Goal: Information Seeking & Learning: Learn about a topic

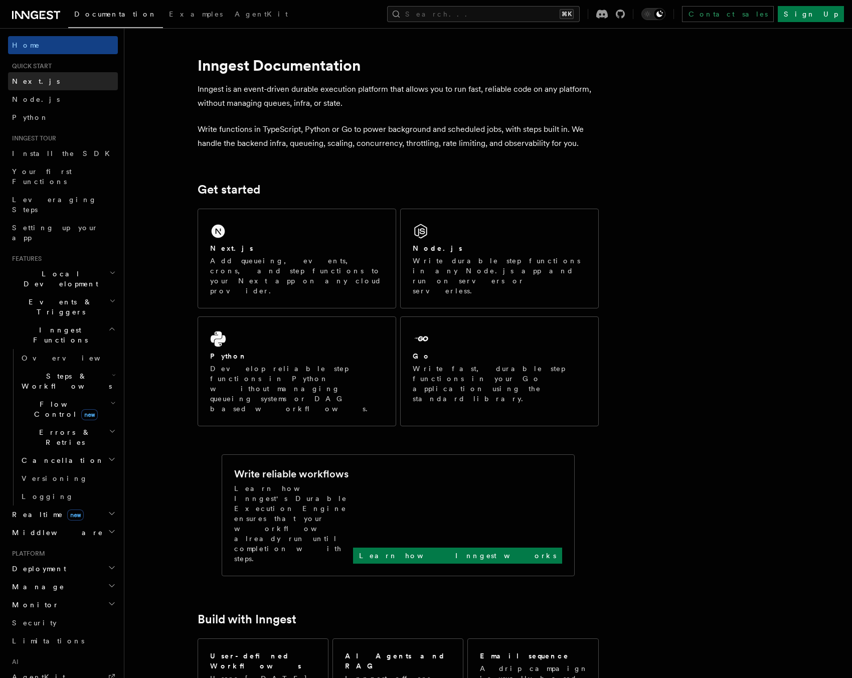
click at [75, 85] on link "Next.js" at bounding box center [63, 81] width 110 height 18
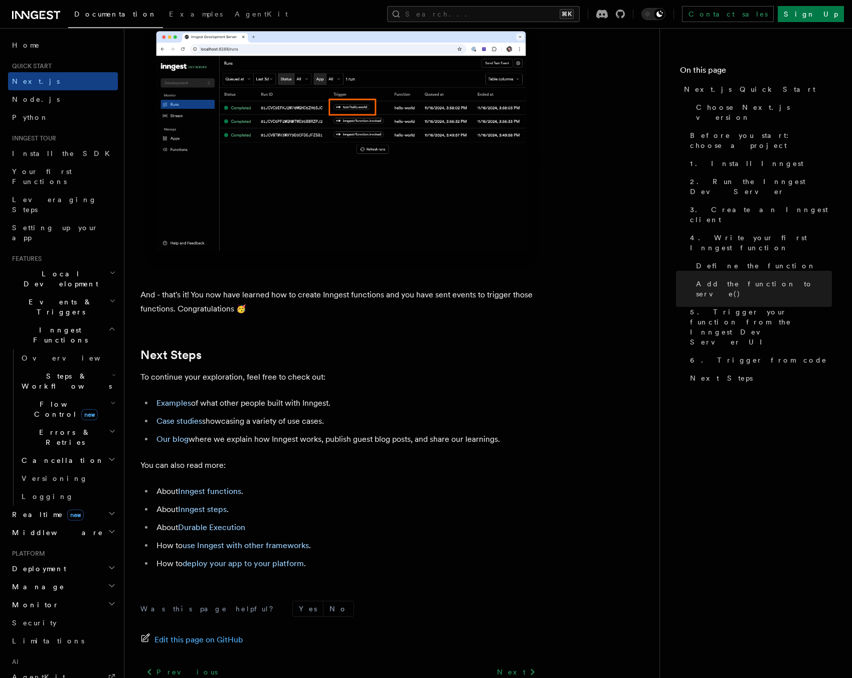
scroll to position [6059, 0]
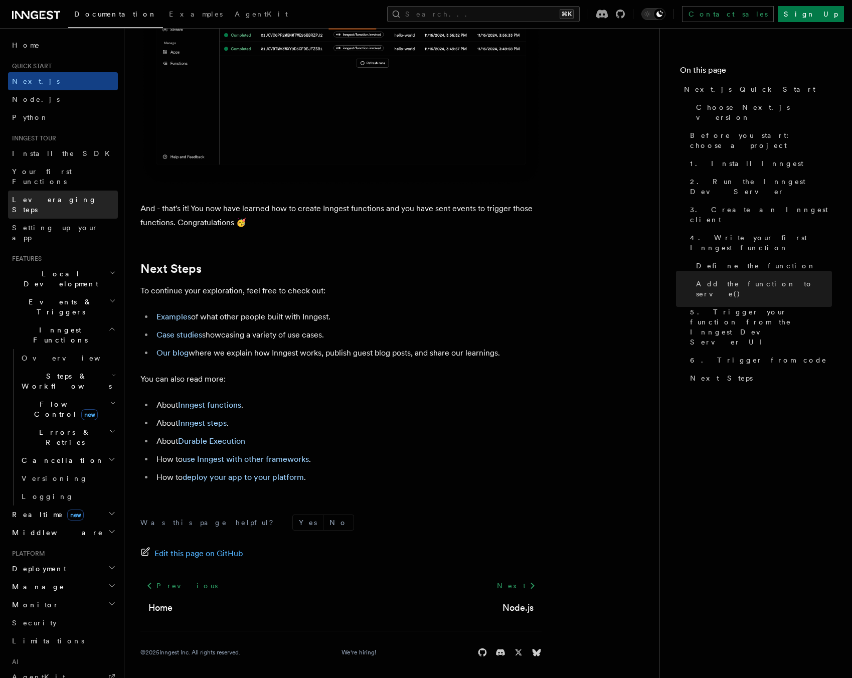
click at [93, 193] on link "Leveraging Steps" at bounding box center [63, 205] width 110 height 28
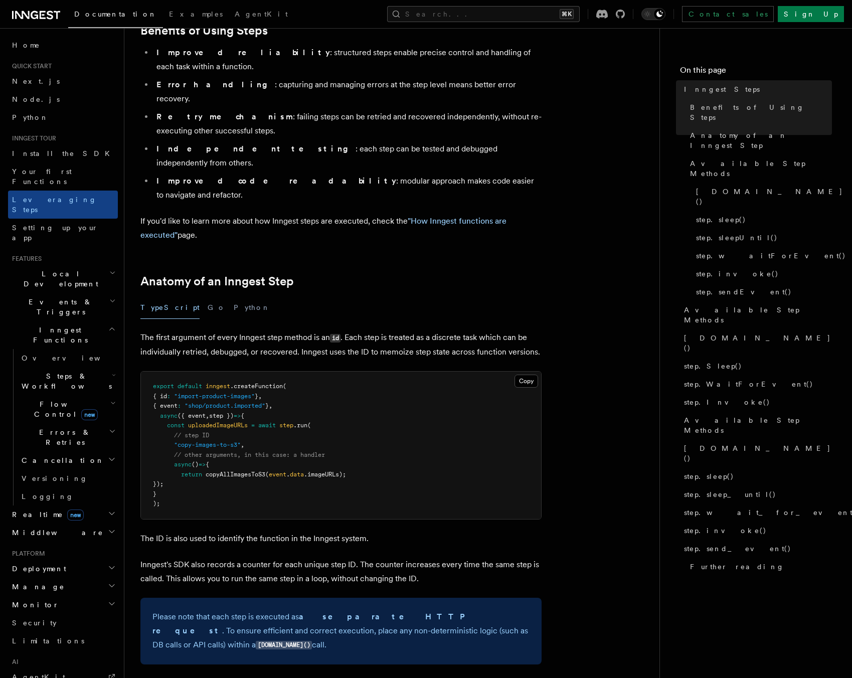
scroll to position [277, 0]
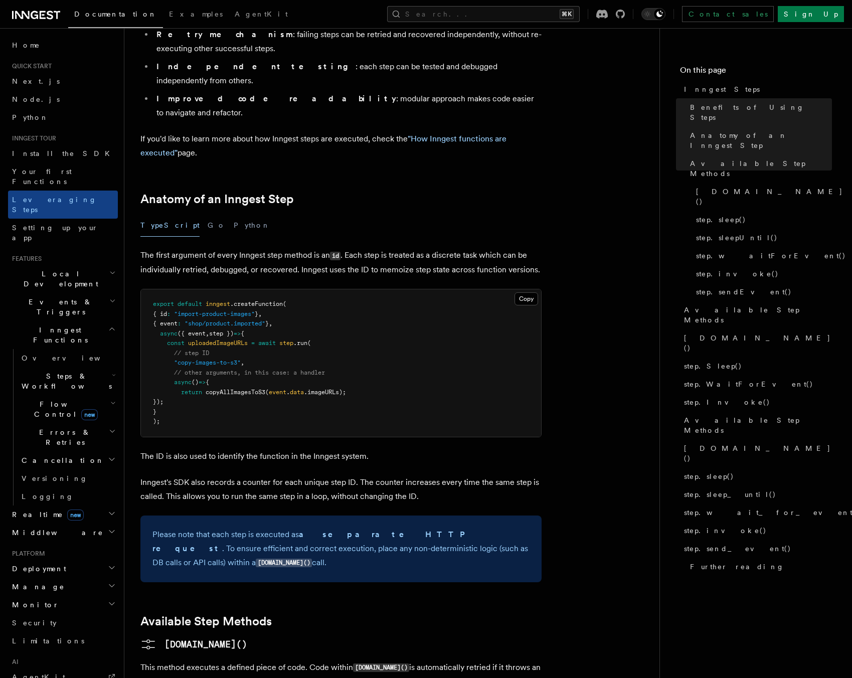
click at [506, 192] on h2 "Anatomy of an Inngest Step" at bounding box center [340, 199] width 401 height 14
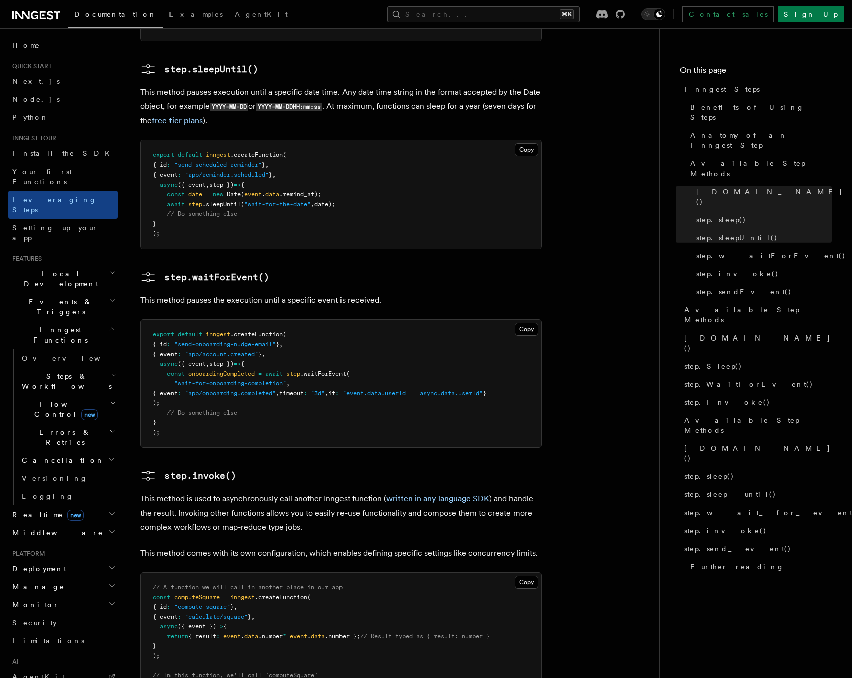
scroll to position [1370, 0]
click at [604, 196] on article "Inngest tour Inngest Steps Steps are fundamental building blocks in Inngest fun…" at bounding box center [391, 10] width 503 height 2672
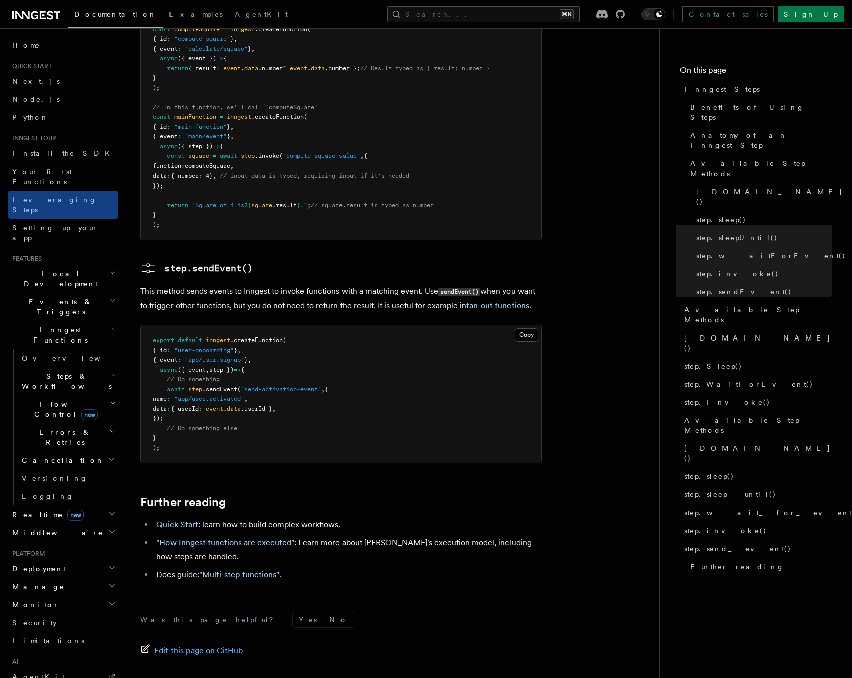
scroll to position [1944, 0]
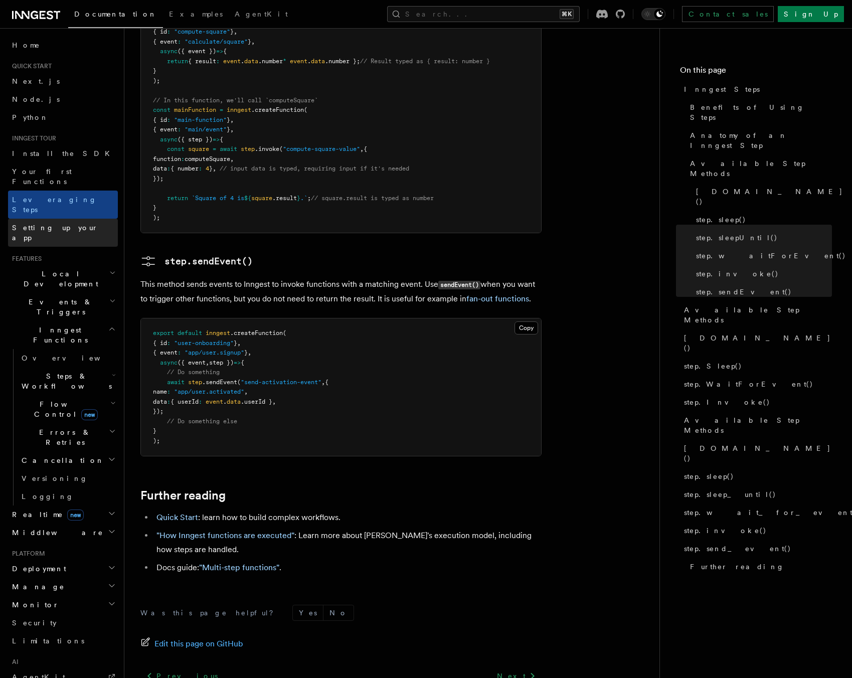
click at [74, 219] on link "Setting up your app" at bounding box center [63, 233] width 110 height 28
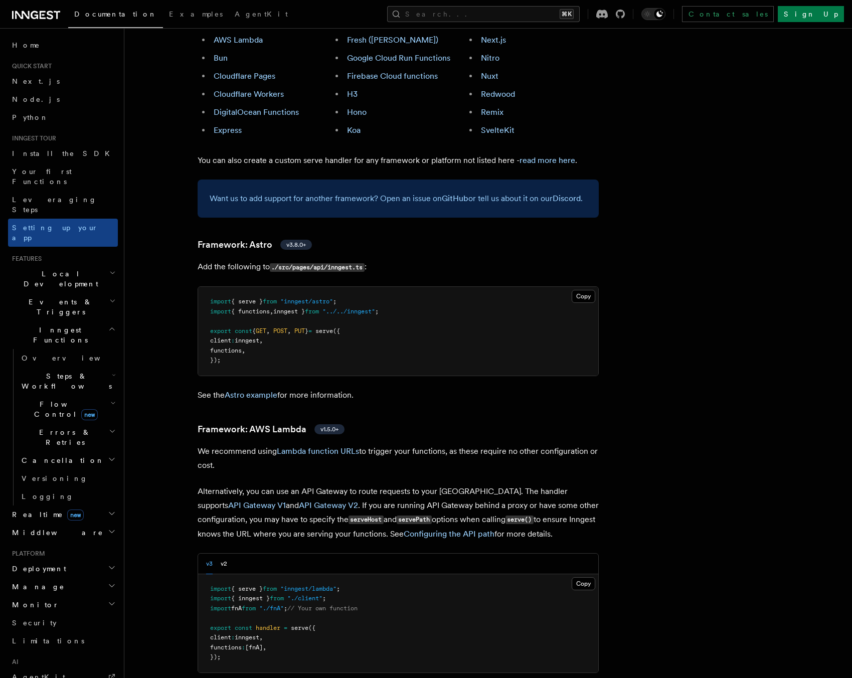
scroll to position [502, 0]
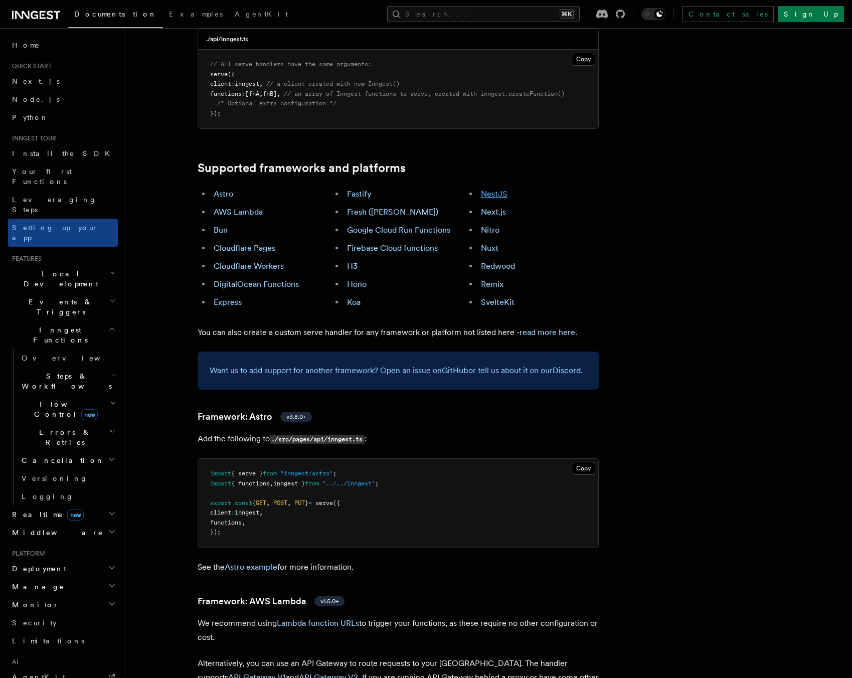
click at [494, 189] on link "NestJS" at bounding box center [494, 194] width 27 height 10
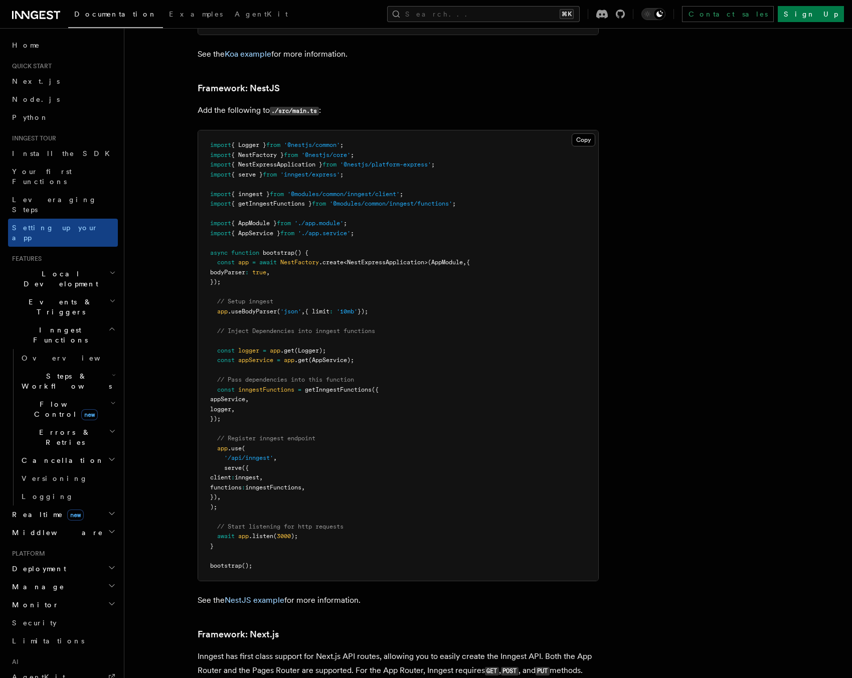
scroll to position [5590, 0]
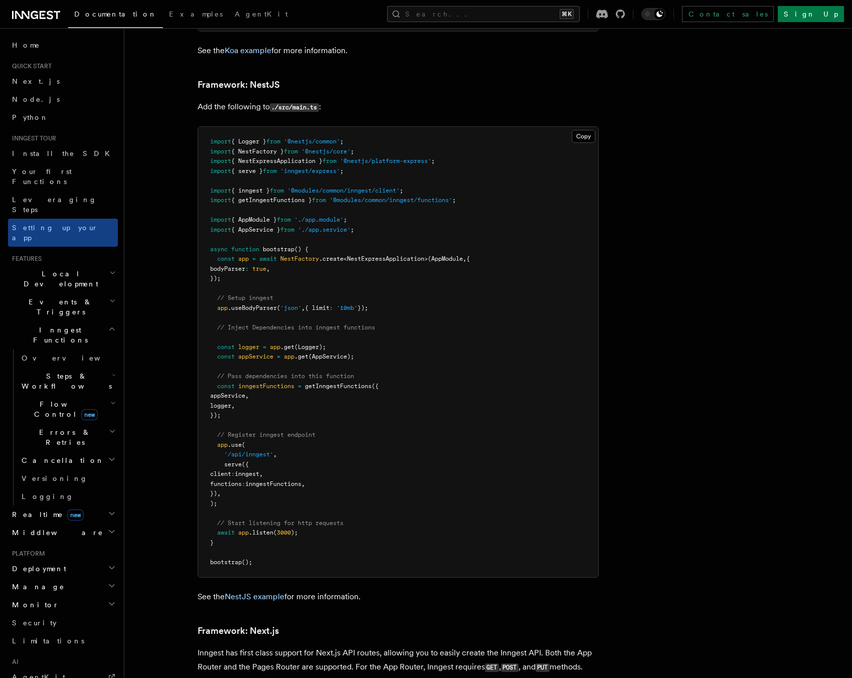
click at [77, 265] on h2 "Local Development" at bounding box center [63, 279] width 110 height 28
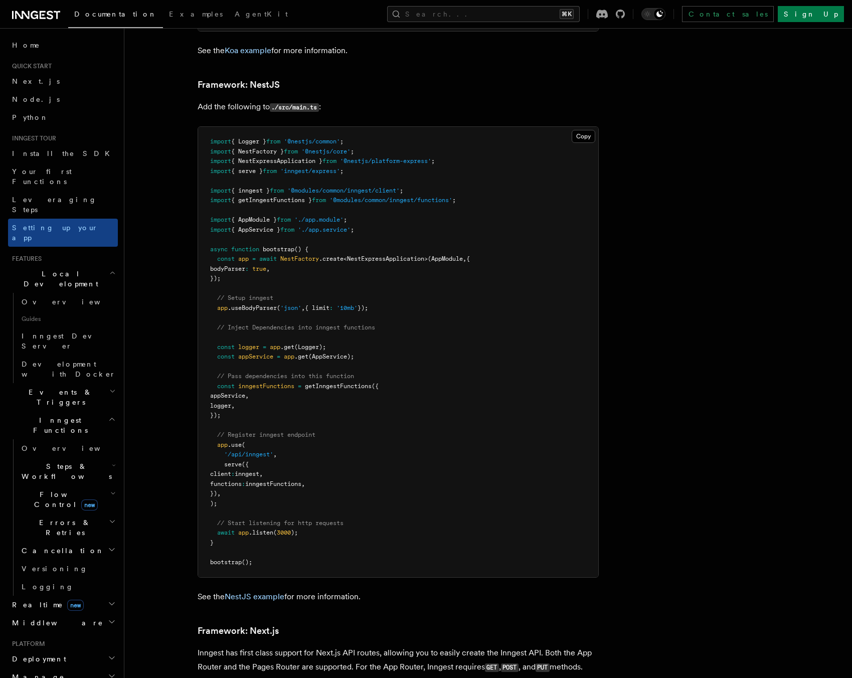
click at [80, 265] on h2 "Local Development" at bounding box center [63, 279] width 110 height 28
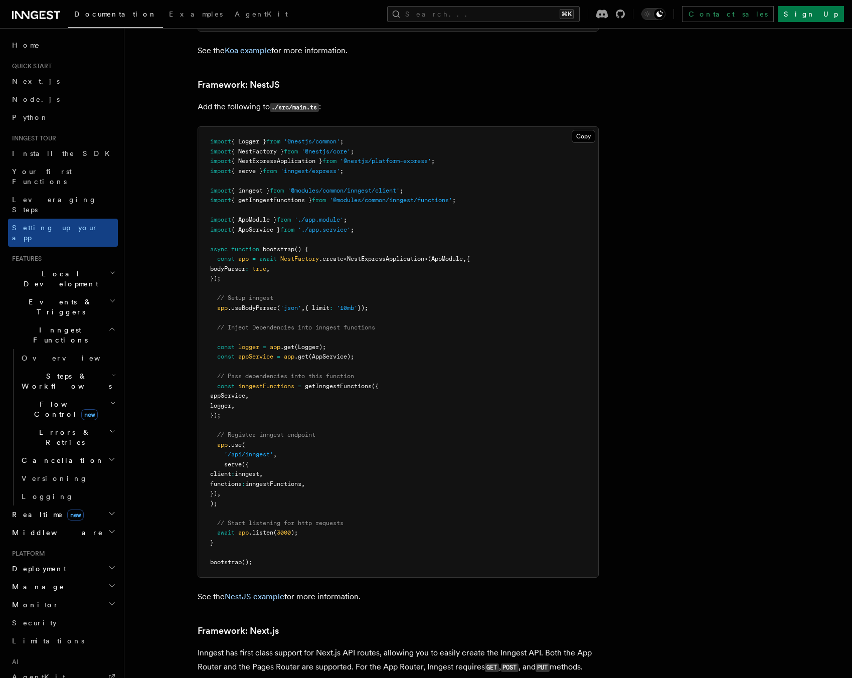
click at [76, 293] on h2 "Events & Triggers" at bounding box center [63, 307] width 110 height 28
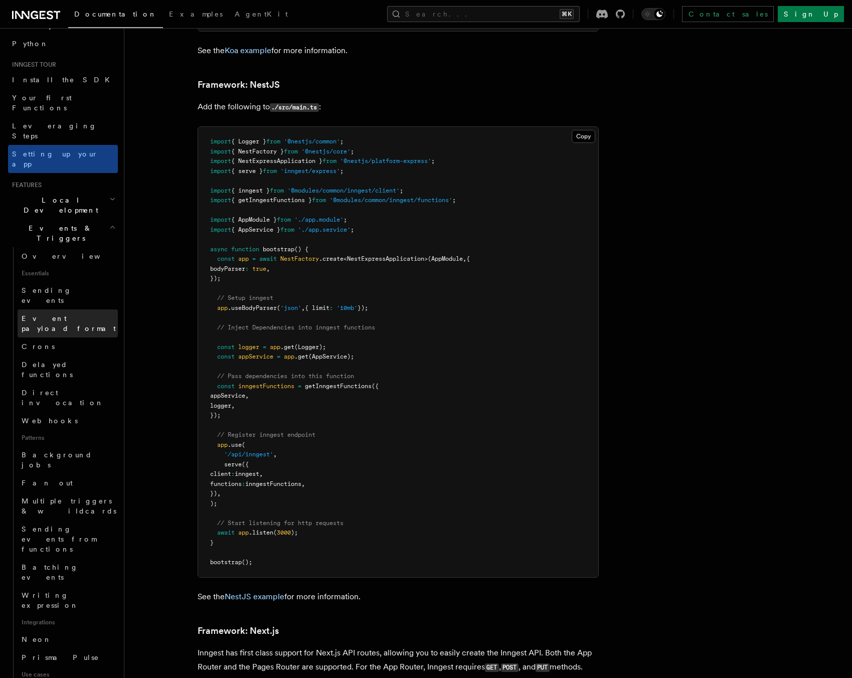
scroll to position [72, 0]
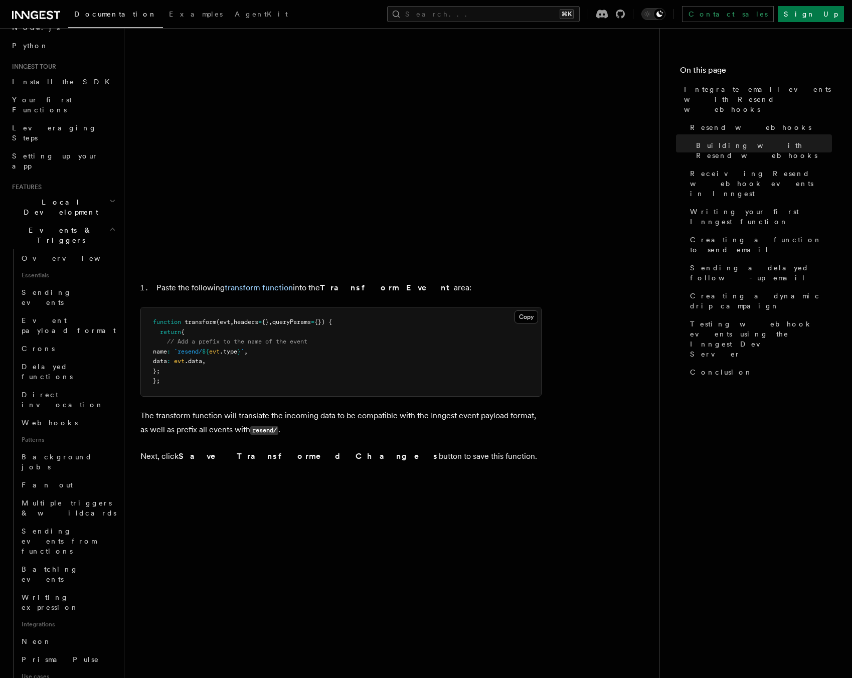
scroll to position [1934, 0]
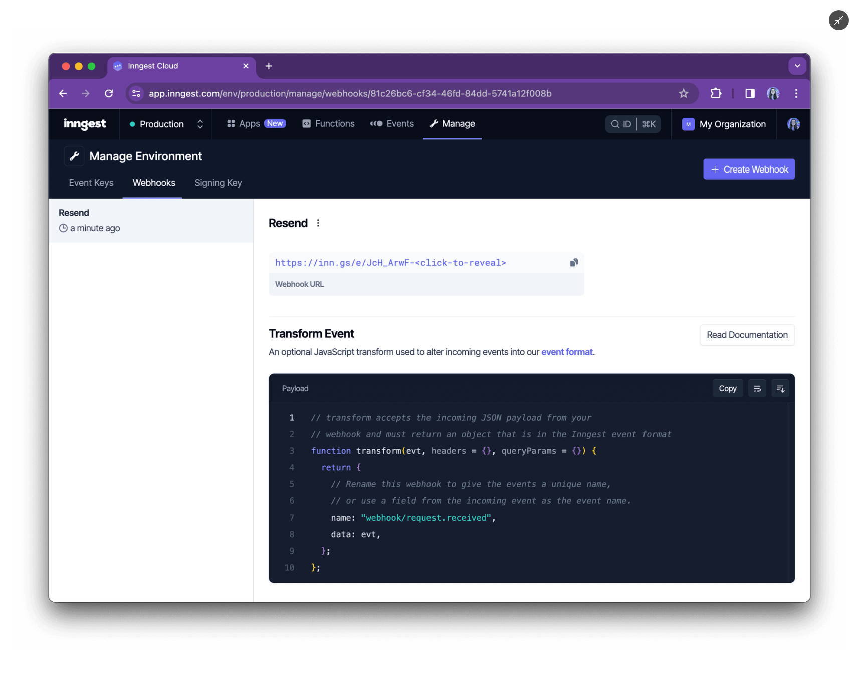
click at [464, 20] on div at bounding box center [429, 339] width 859 height 678
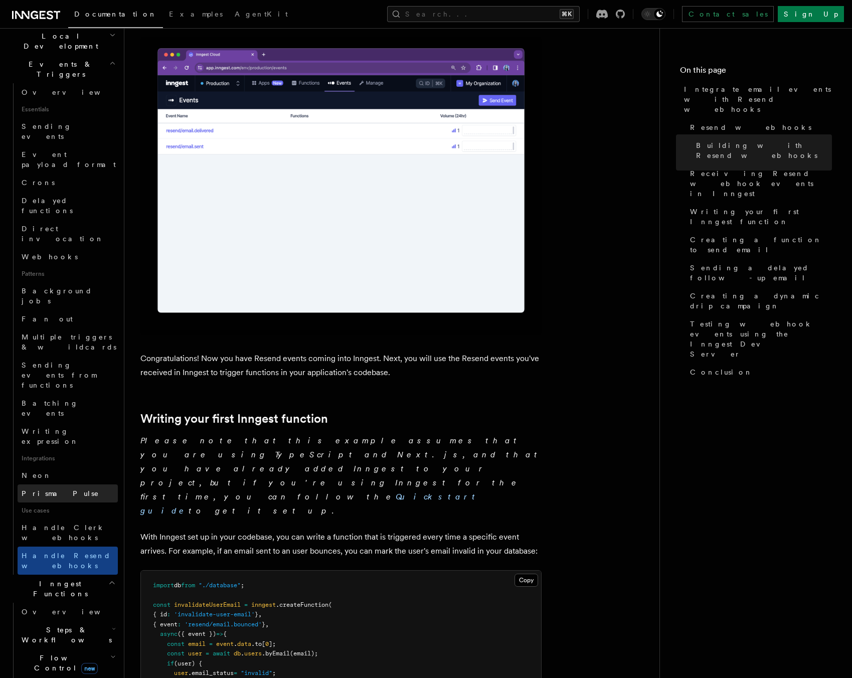
scroll to position [241, 0]
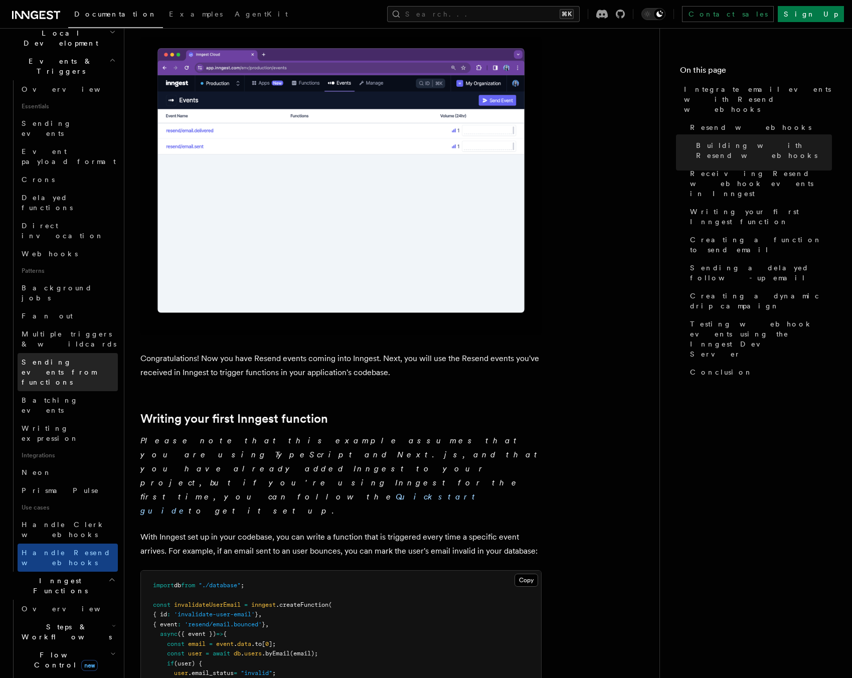
click at [83, 358] on span "Sending events from functions" at bounding box center [59, 372] width 75 height 28
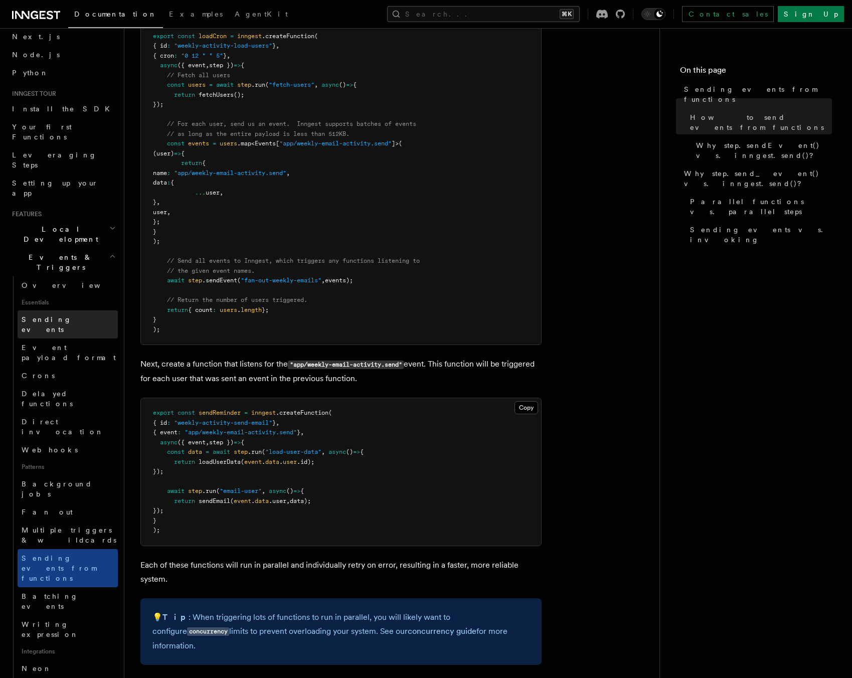
scroll to position [51, 0]
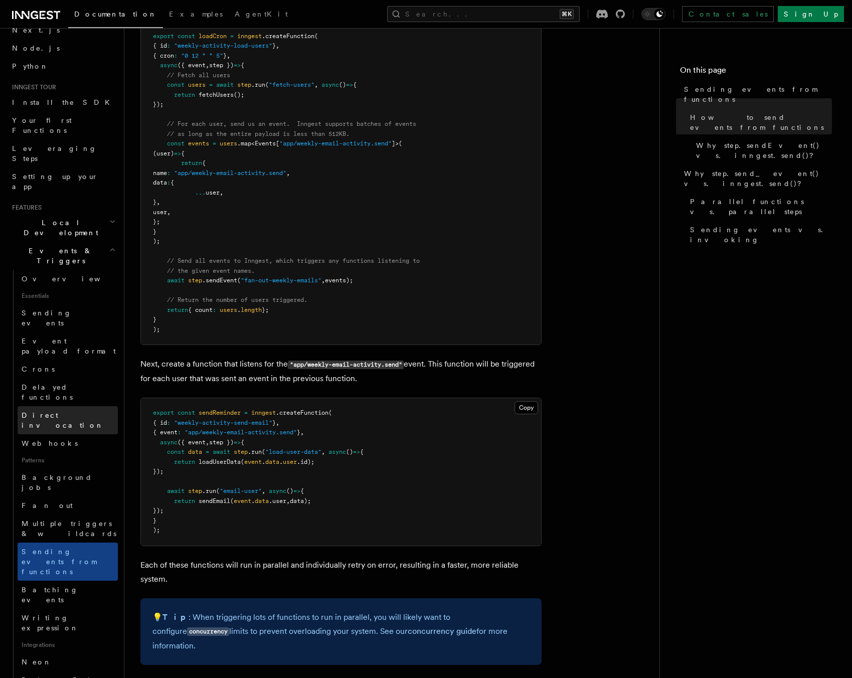
click at [92, 406] on link "Direct invocation" at bounding box center [68, 420] width 100 height 28
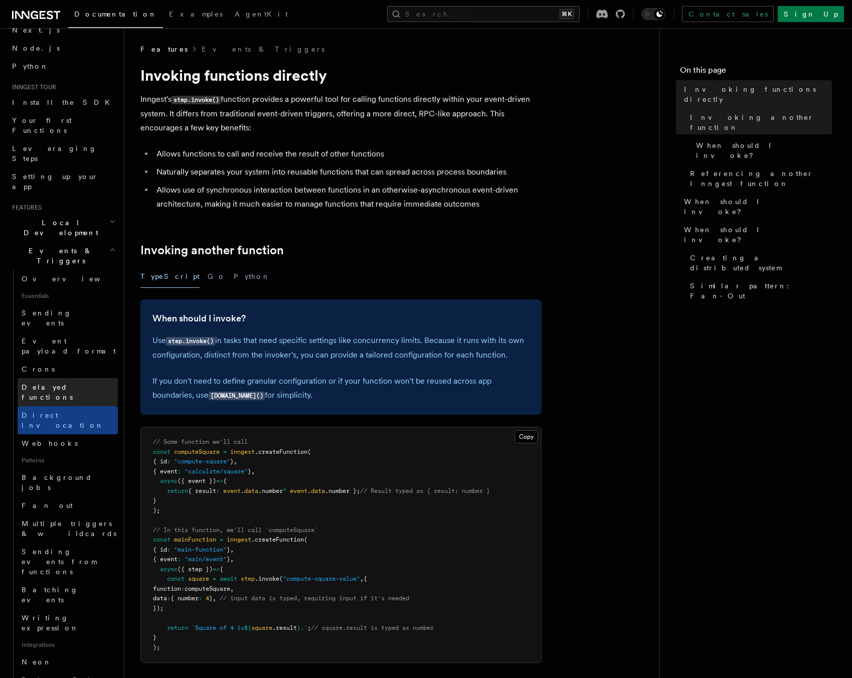
click at [81, 378] on link "Delayed functions" at bounding box center [68, 392] width 100 height 28
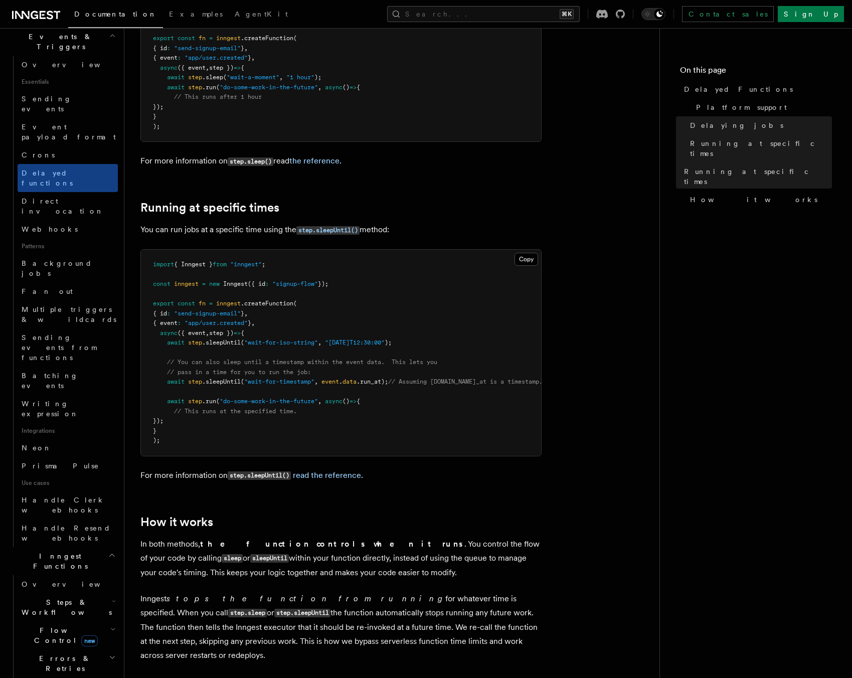
scroll to position [321, 0]
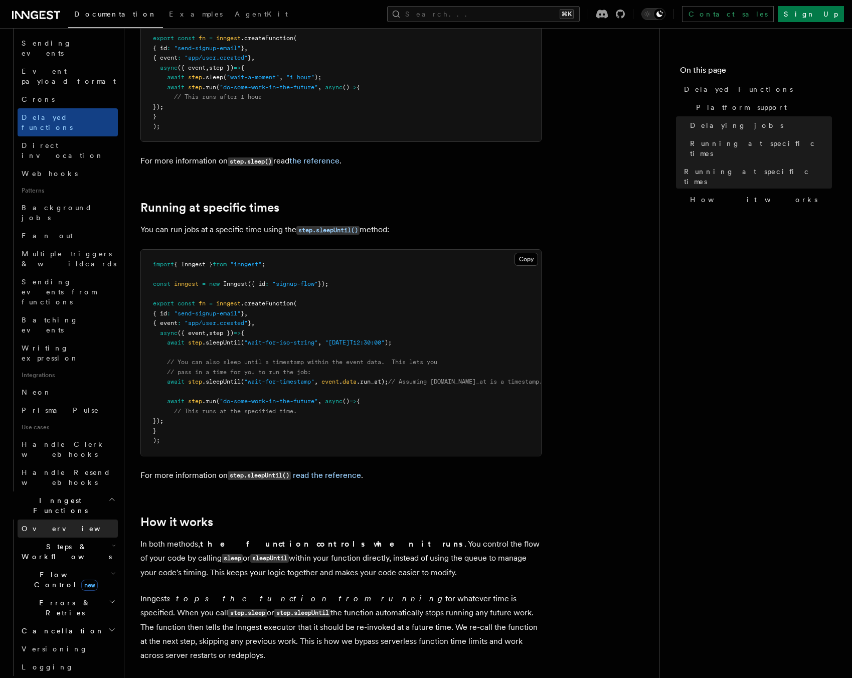
click at [87, 519] on link "Overview" at bounding box center [68, 528] width 100 height 18
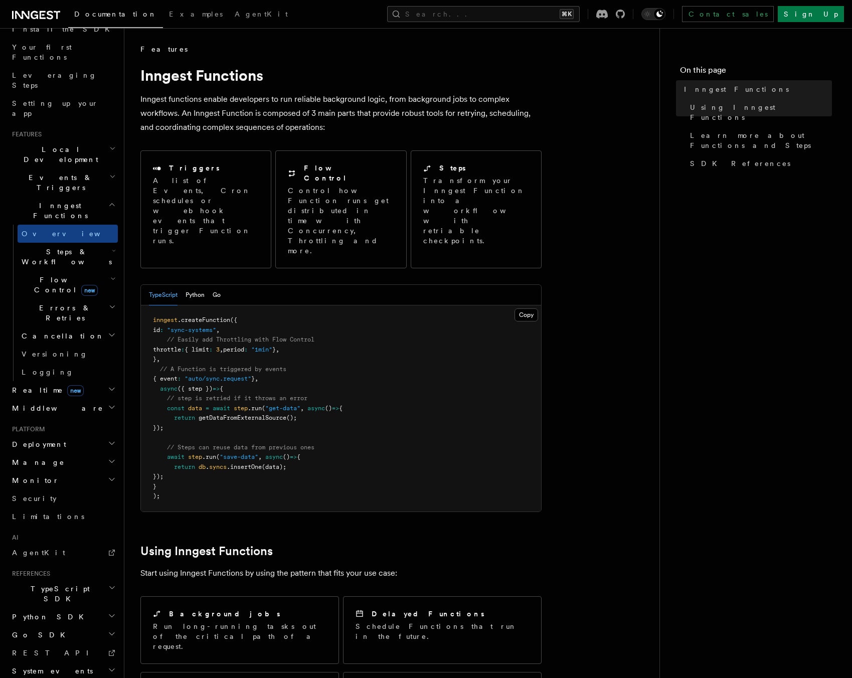
click at [77, 247] on span "Steps & Workflows" at bounding box center [65, 257] width 94 height 20
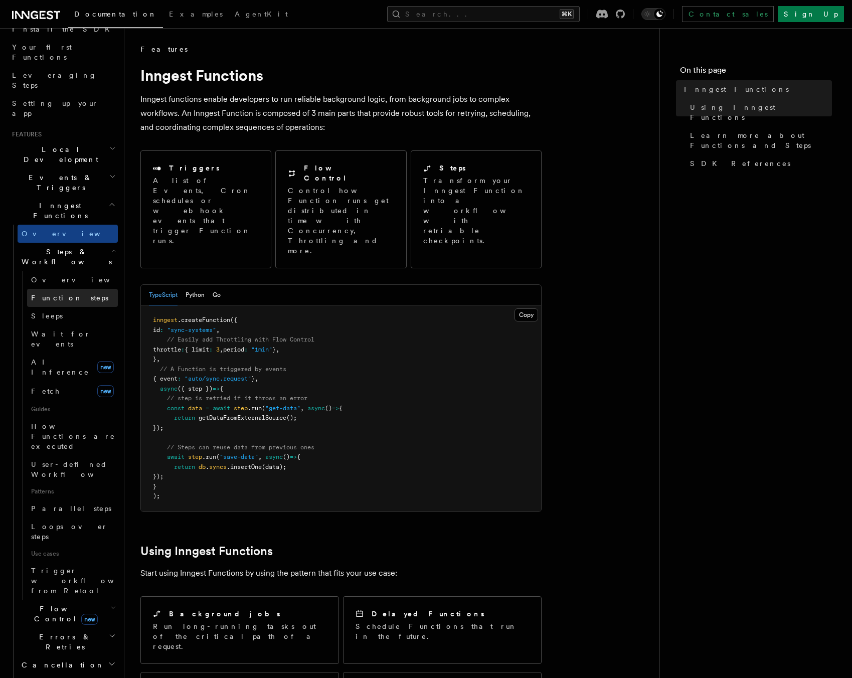
click at [90, 289] on link "Function steps" at bounding box center [72, 298] width 91 height 18
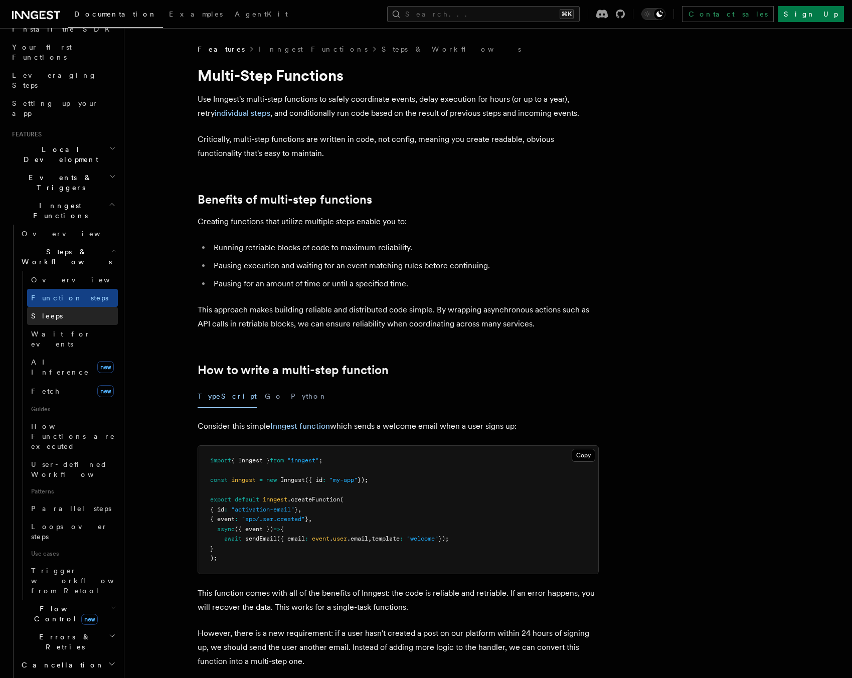
click at [85, 307] on link "Sleeps" at bounding box center [72, 316] width 91 height 18
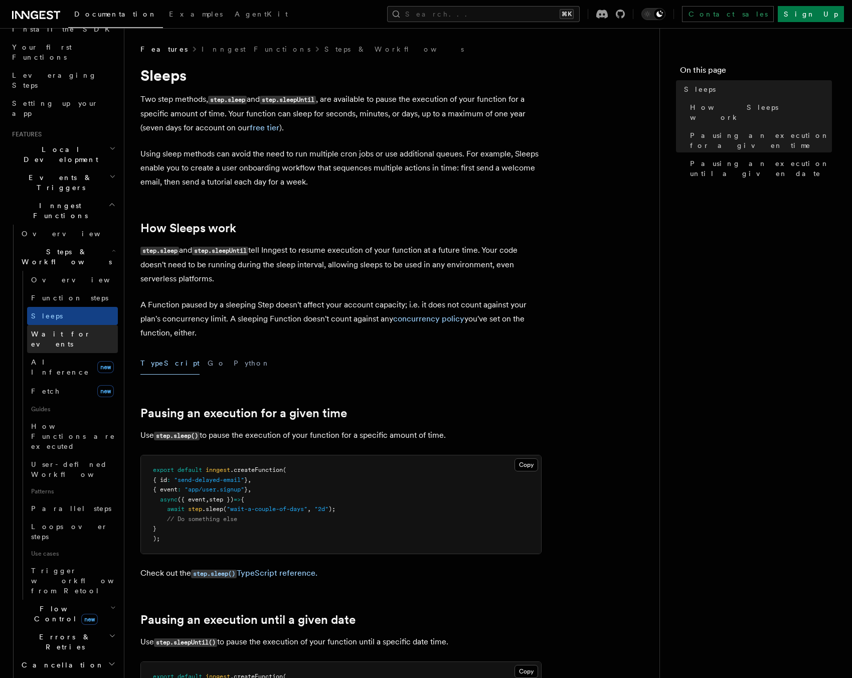
click at [80, 325] on link "Wait for events" at bounding box center [72, 339] width 91 height 28
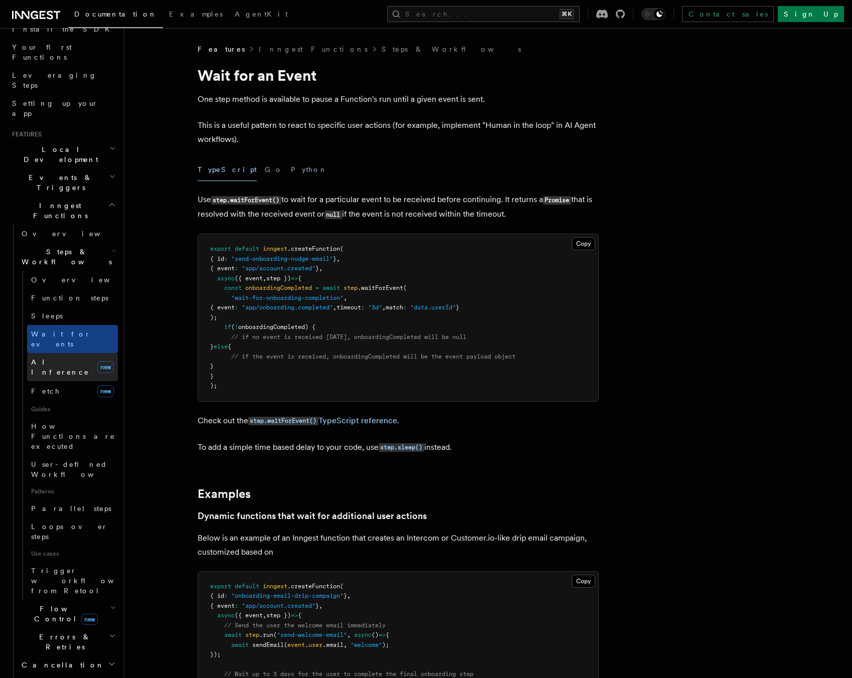
click at [74, 353] on link "AI Inference new" at bounding box center [72, 367] width 91 height 28
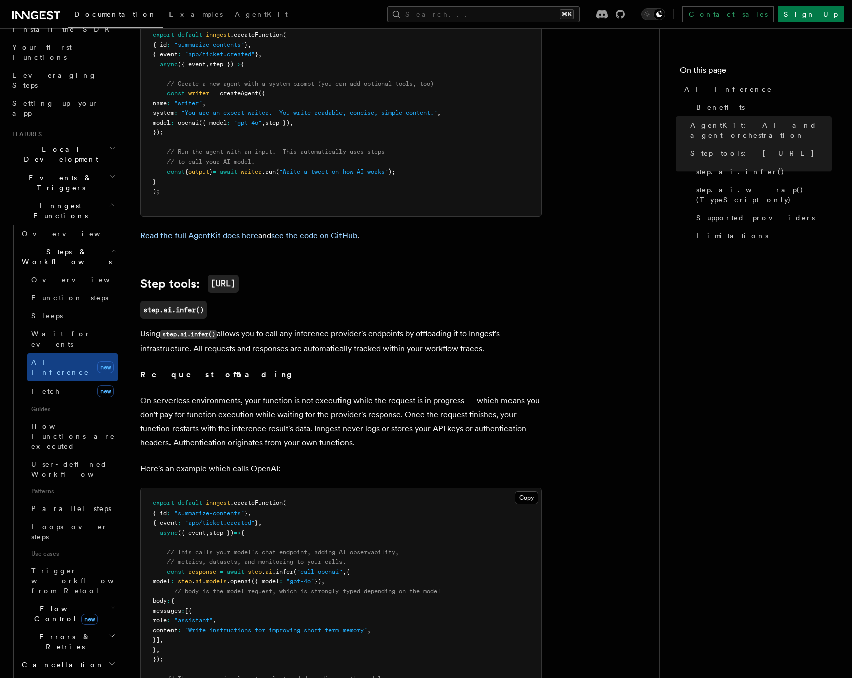
scroll to position [863, 0]
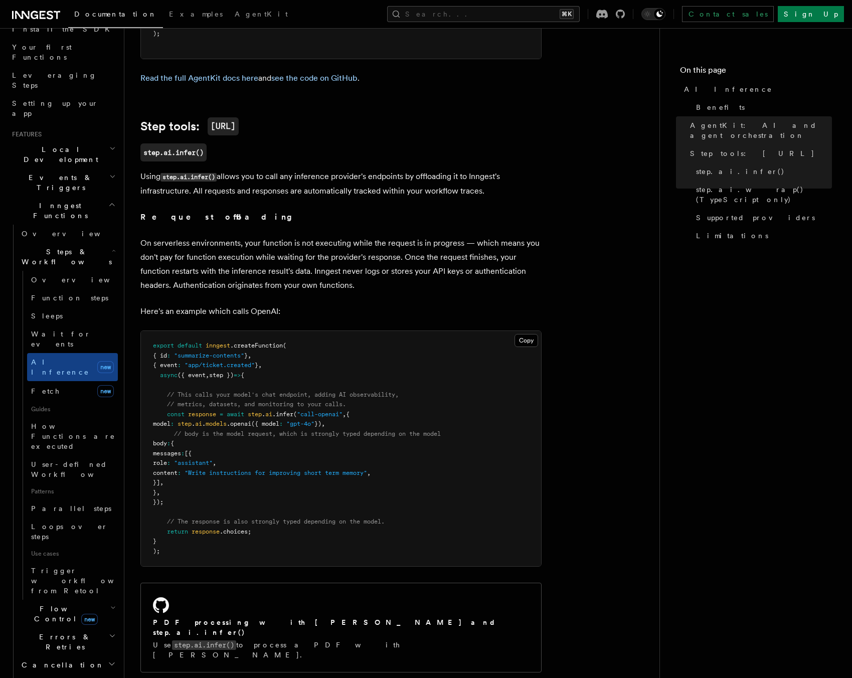
click at [678, 397] on nav "On this page AI Inference Benefits AgentKit: AI and agent orchestration Step to…" at bounding box center [755, 353] width 193 height 650
click at [97, 385] on span "new" at bounding box center [105, 391] width 17 height 12
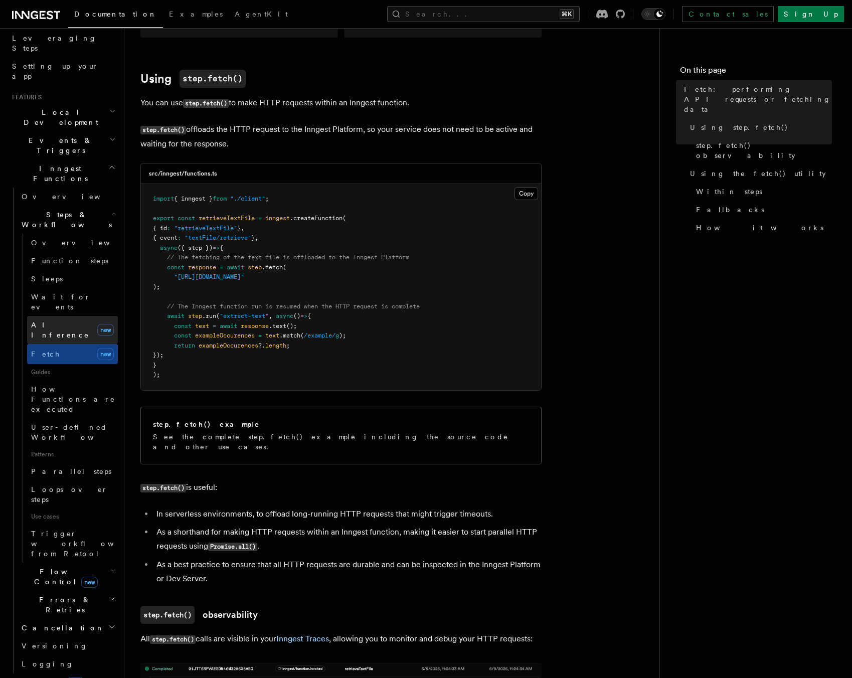
scroll to position [195, 0]
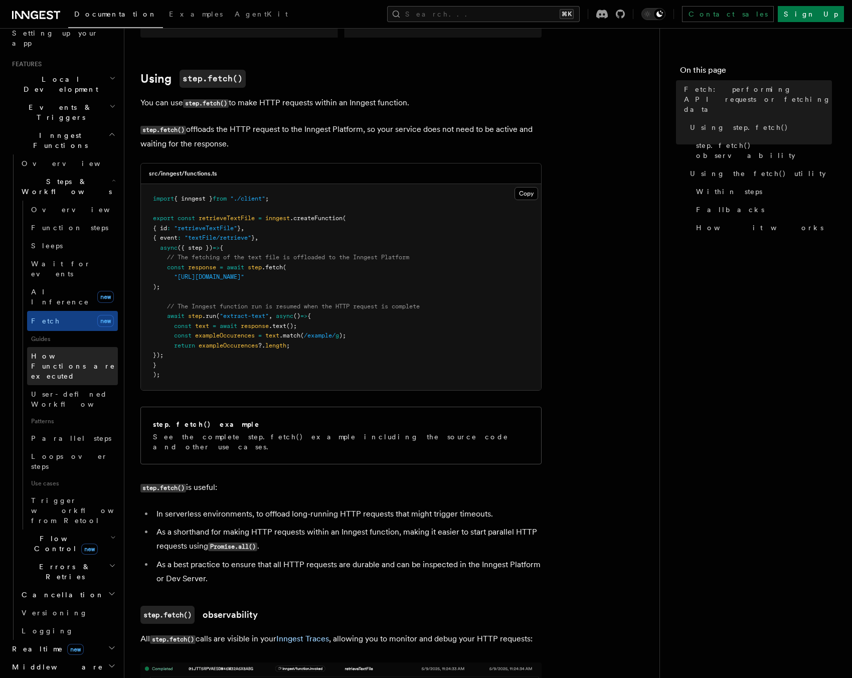
click at [62, 351] on span "How Functions are executed" at bounding box center [74, 366] width 87 height 30
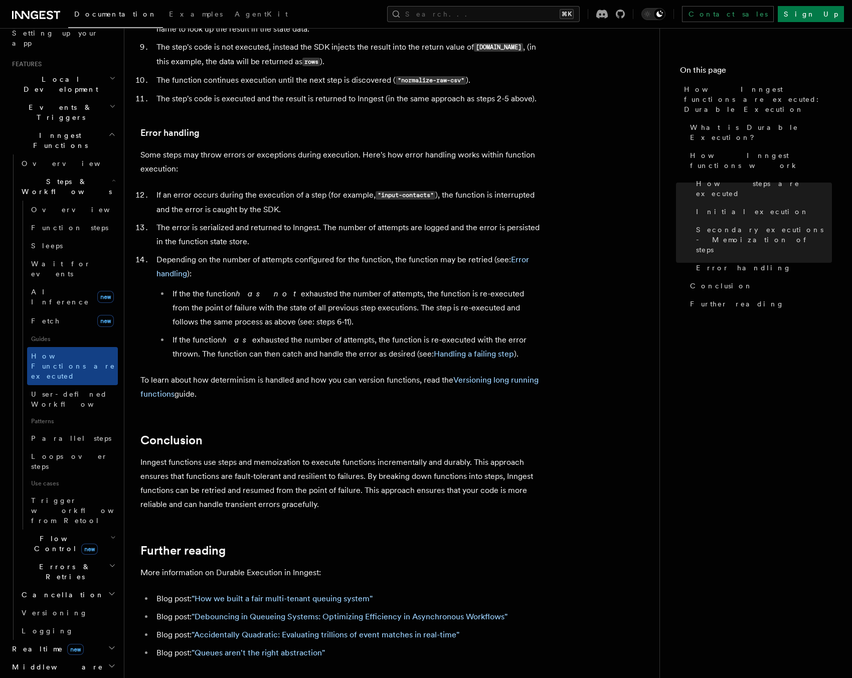
scroll to position [1697, 0]
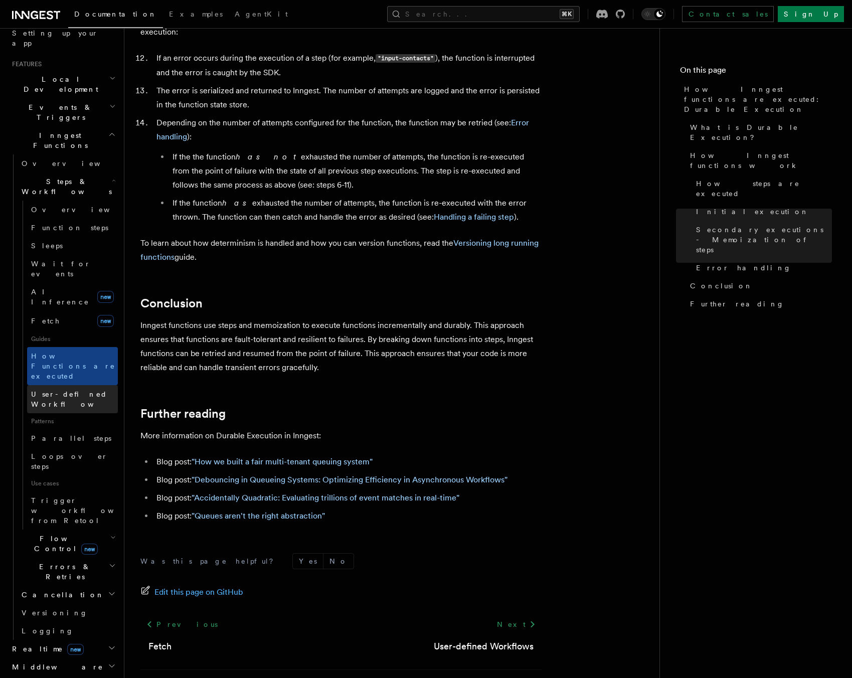
click at [96, 385] on link "User-defined Workflows" at bounding box center [72, 399] width 91 height 28
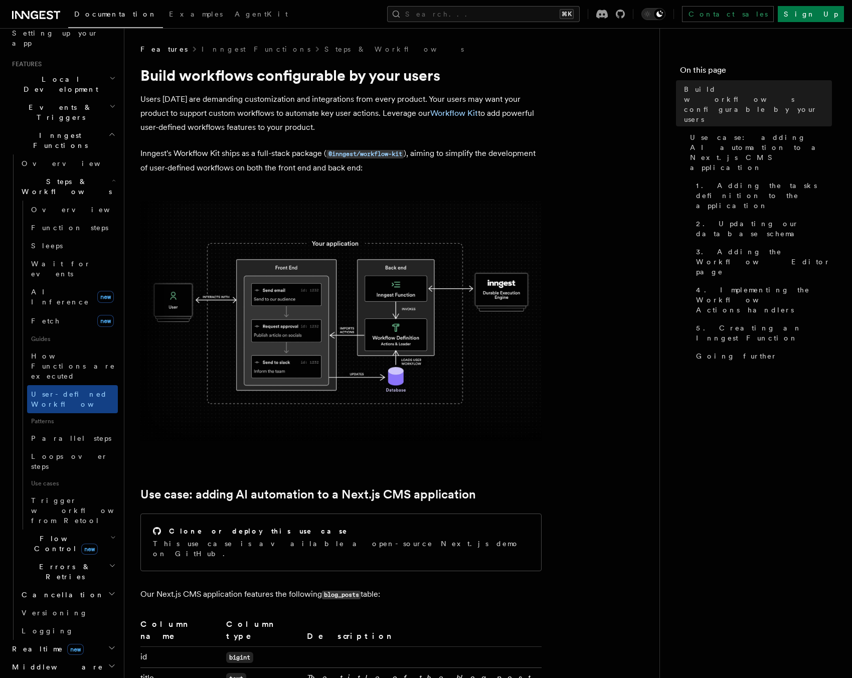
click at [475, 172] on p "Inngest's Workflow Kit ships as a full-stack package ( @inngest/workflow-kit ),…" at bounding box center [340, 160] width 401 height 29
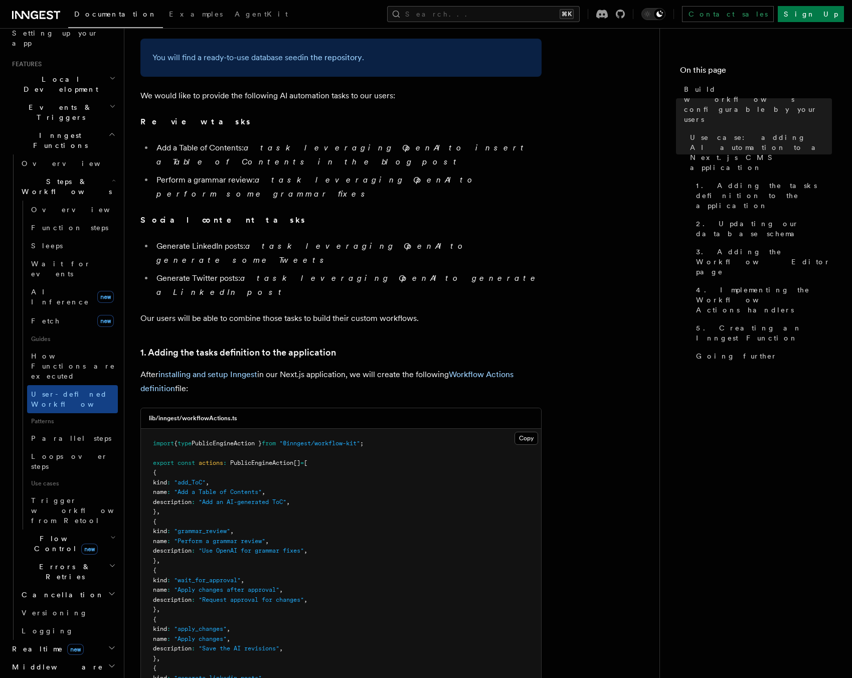
scroll to position [779, 0]
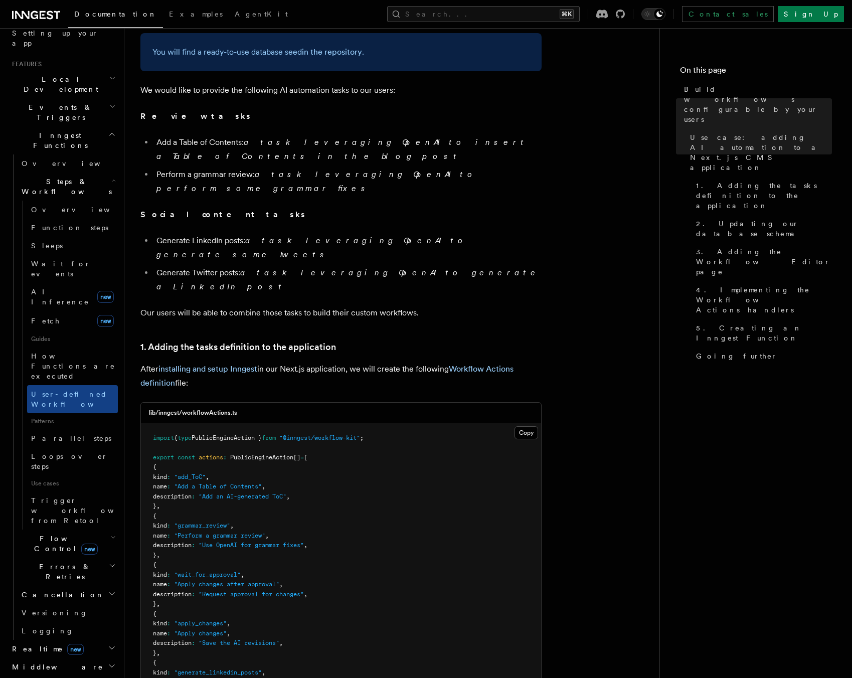
click at [465, 306] on p "Our users will be able to combine those tasks to build their custom workflows." at bounding box center [340, 313] width 401 height 14
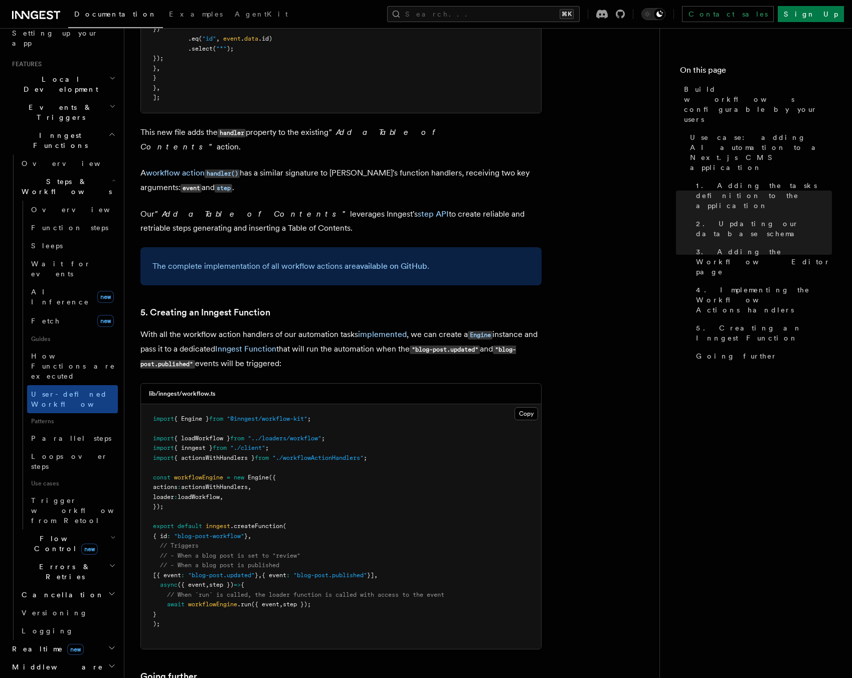
scroll to position [4173, 0]
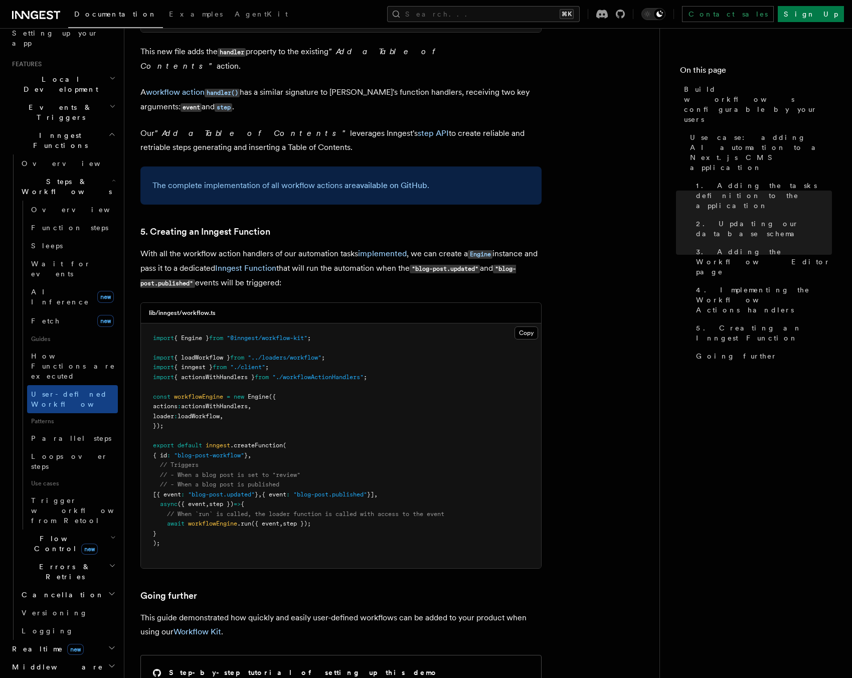
scroll to position [4250, 0]
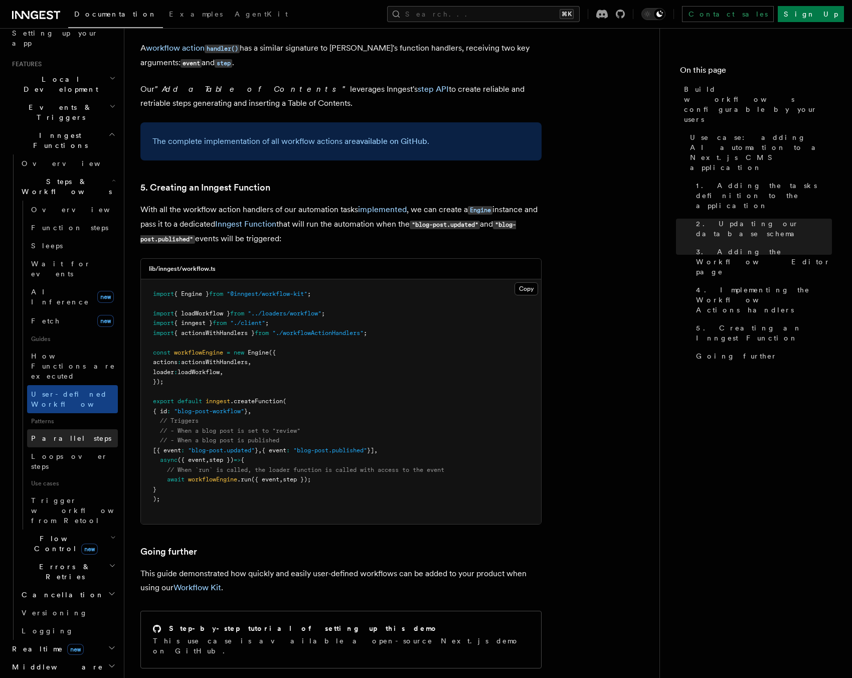
click at [72, 434] on span "Parallel steps" at bounding box center [71, 438] width 80 height 8
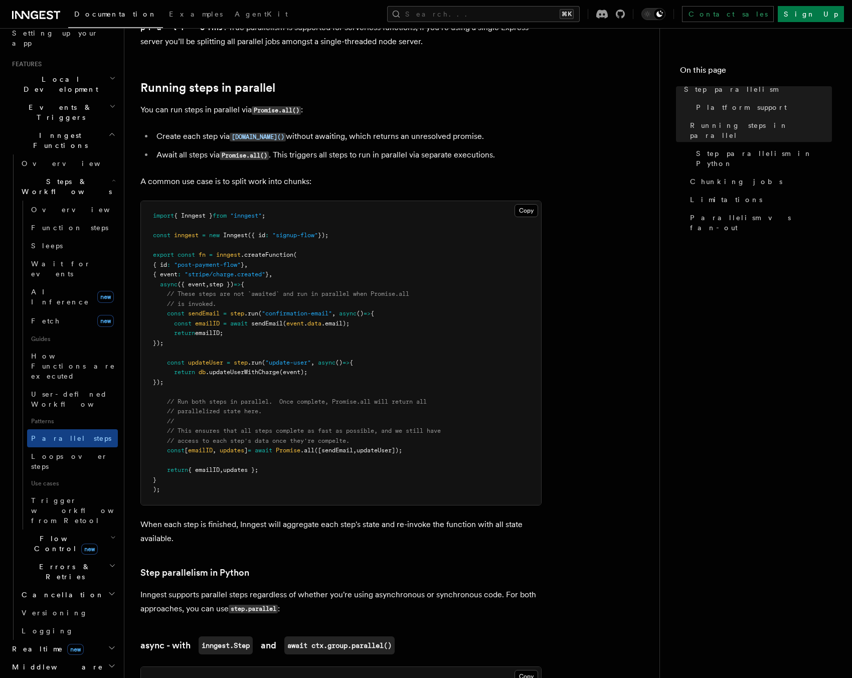
scroll to position [174, 0]
click at [59, 447] on link "Loops over steps" at bounding box center [72, 461] width 91 height 28
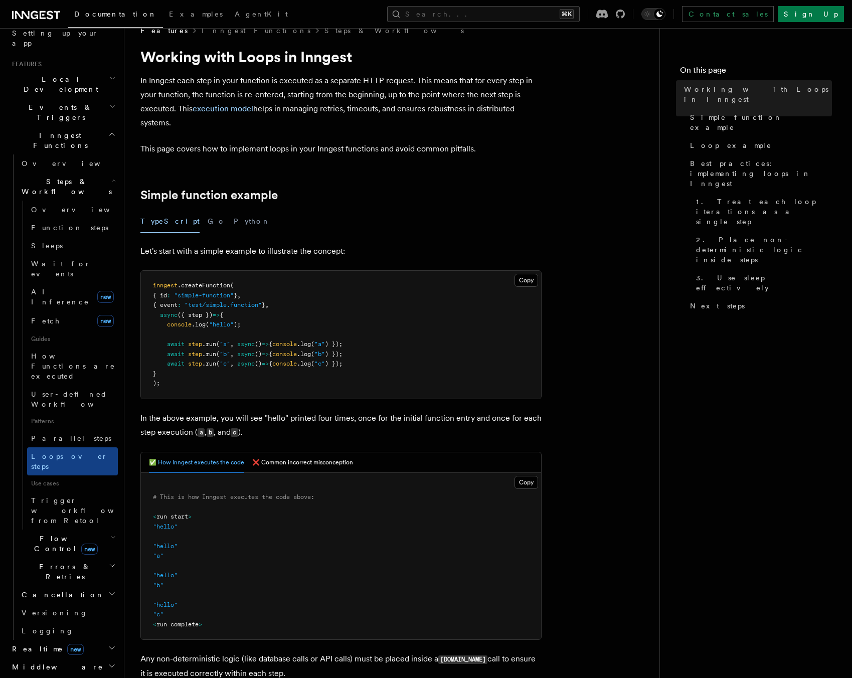
scroll to position [17, 0]
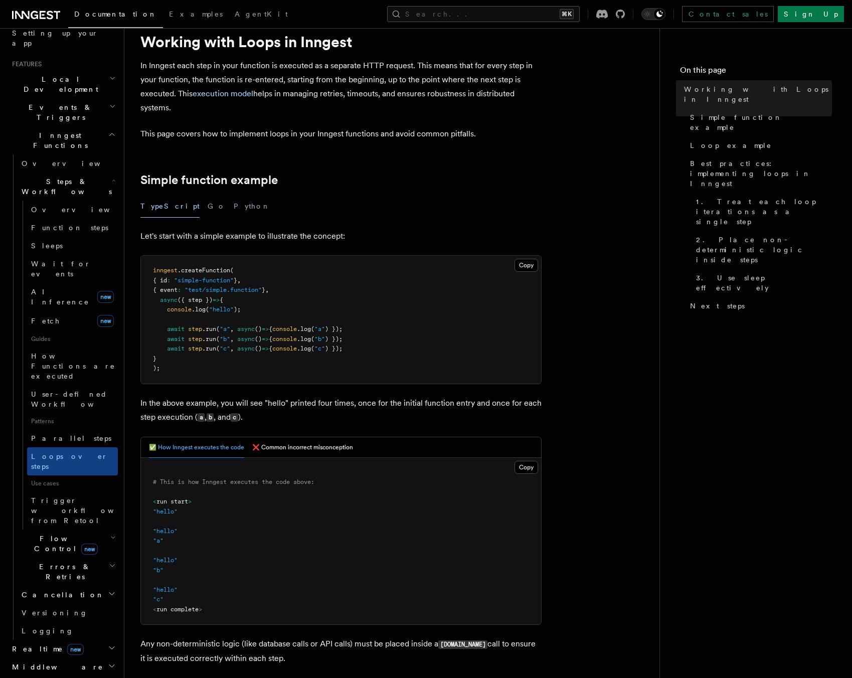
scroll to position [41, 0]
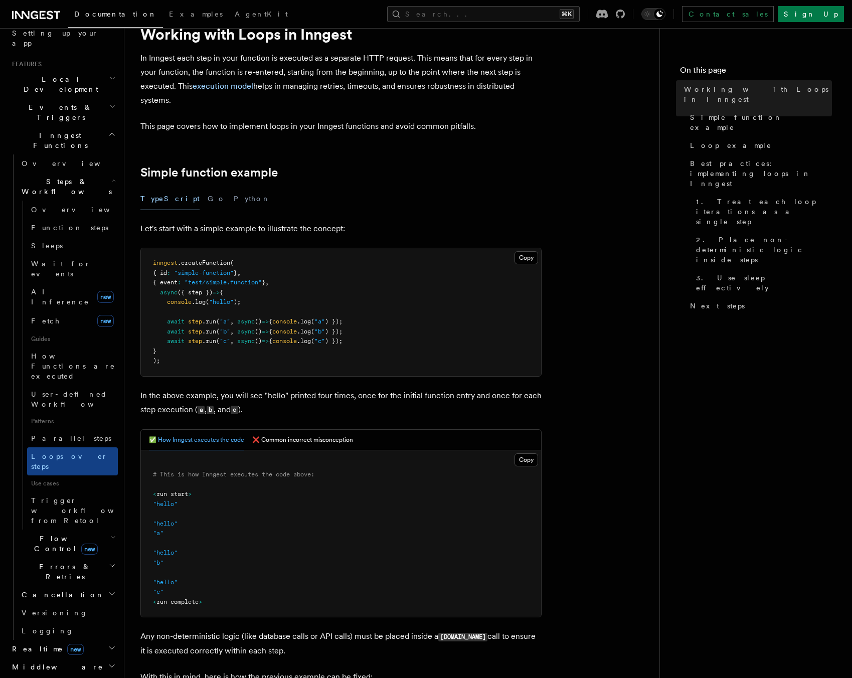
click at [851, 484] on nav "On this page Working with Loops in Inngest Simple function example Loop example…" at bounding box center [755, 353] width 193 height 650
drag, startPoint x: 699, startPoint y: 525, endPoint x: 709, endPoint y: 534, distance: 12.8
click at [698, 525] on nav "On this page Working with Loops in Inngest Simple function example Loop example…" at bounding box center [755, 353] width 193 height 650
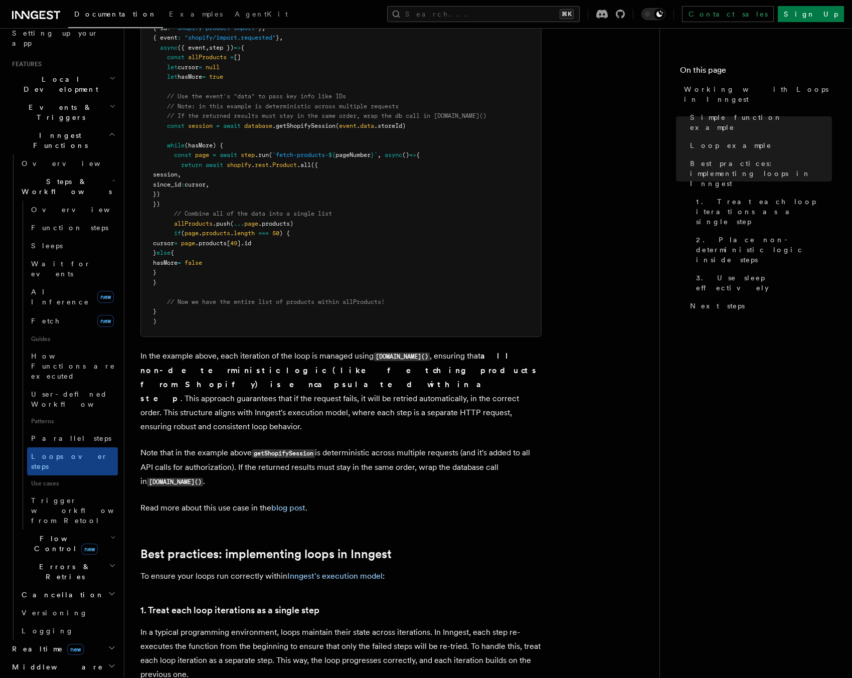
scroll to position [1084, 0]
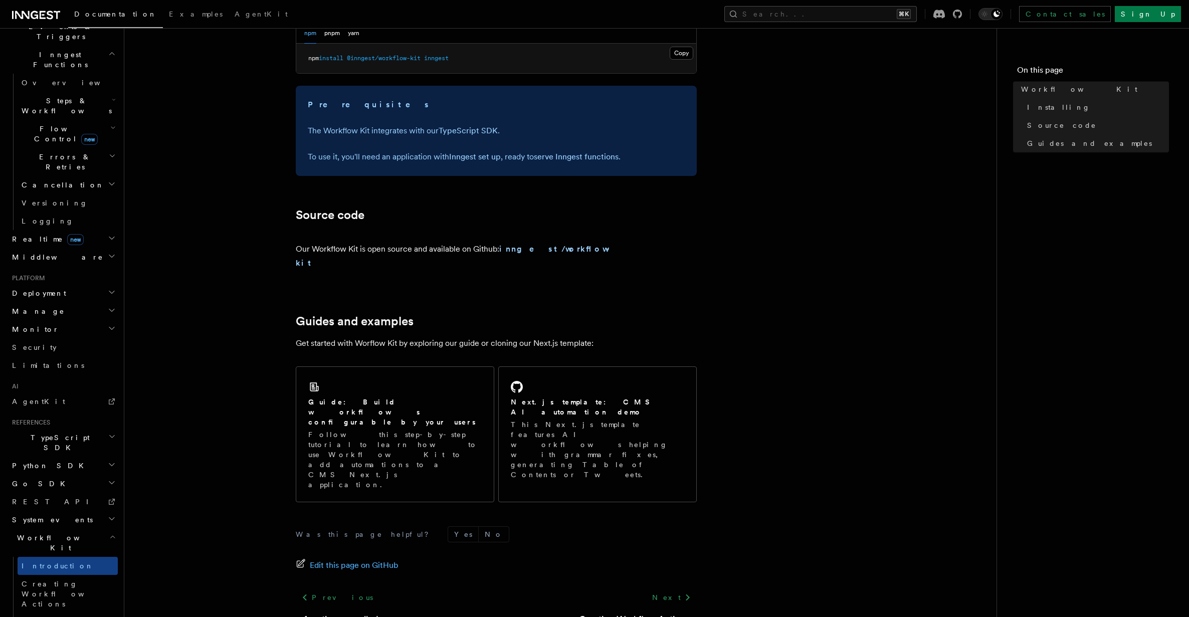
scroll to position [448, 0]
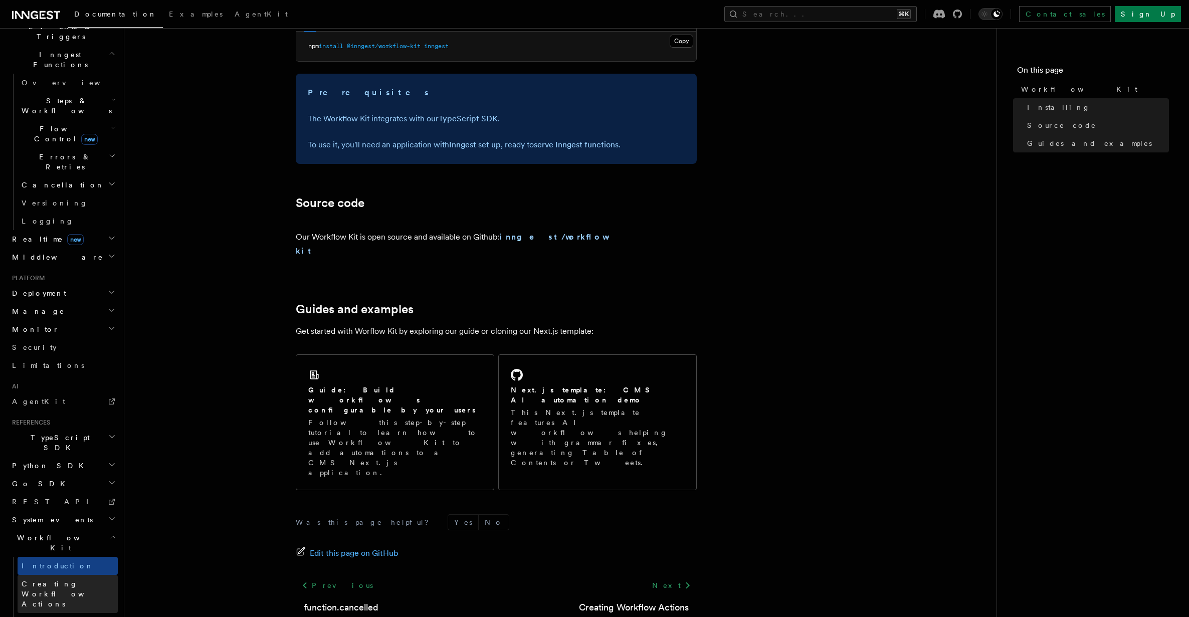
click at [85, 580] on span "Creating Workflow Actions" at bounding box center [65, 594] width 87 height 28
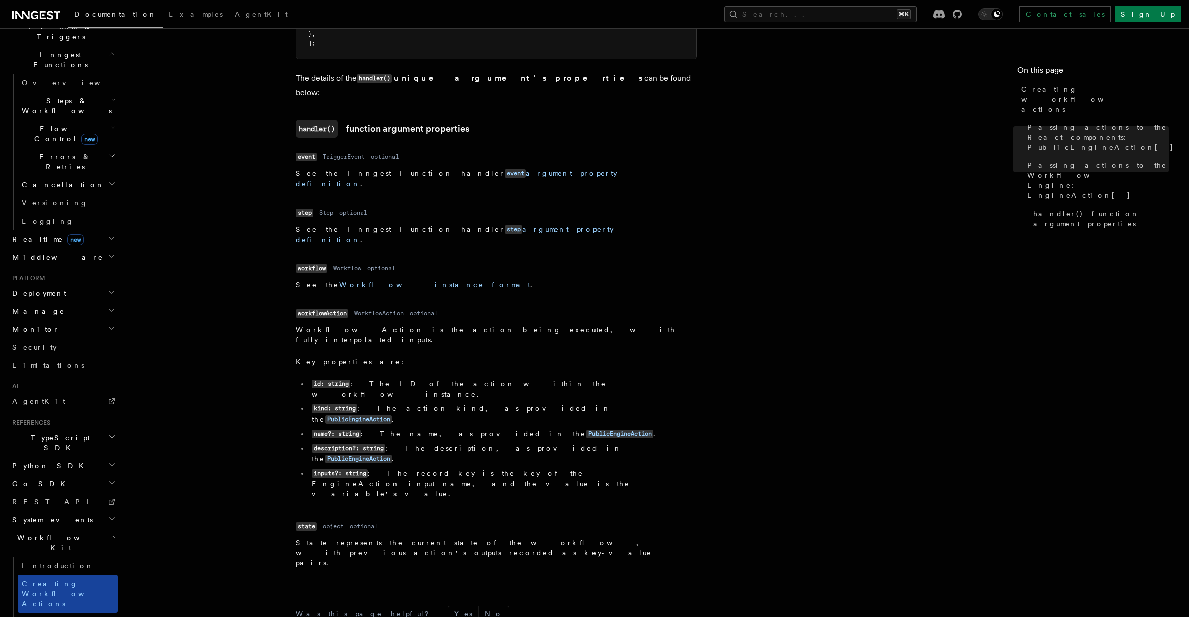
scroll to position [1259, 0]
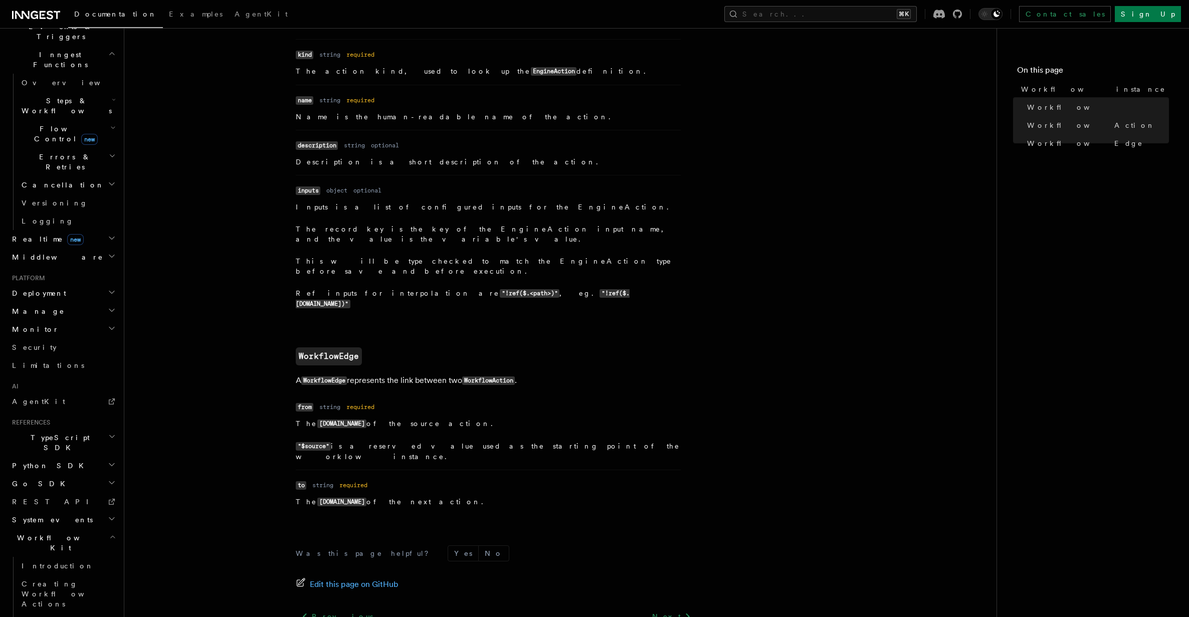
scroll to position [933, 0]
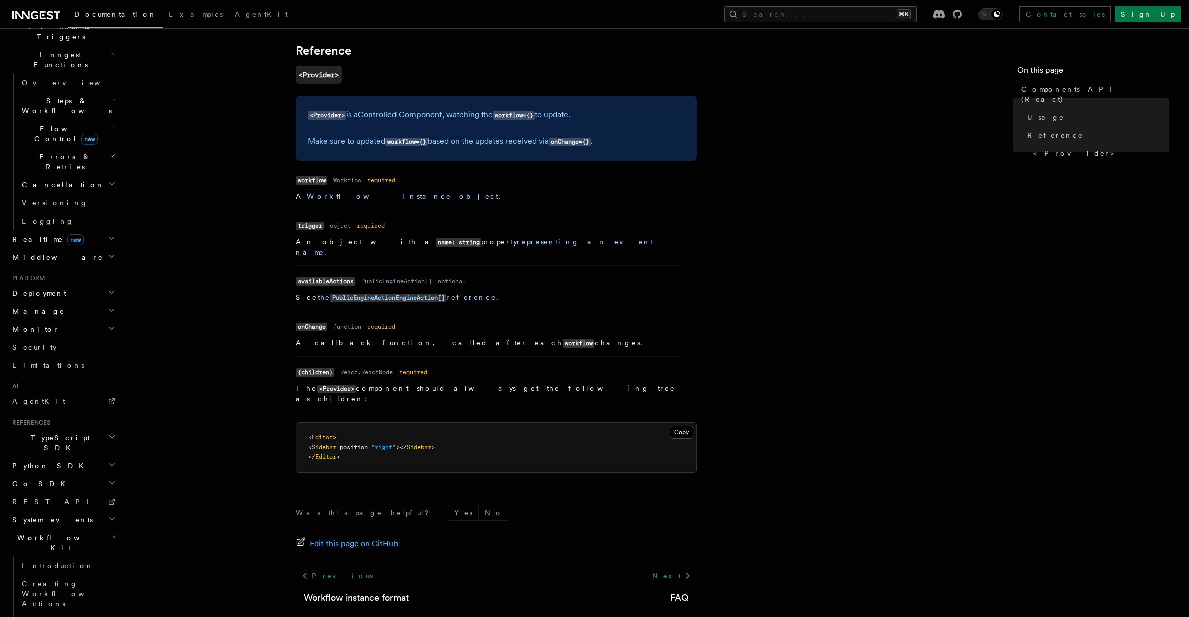
scroll to position [742, 0]
